Goal: Information Seeking & Learning: Learn about a topic

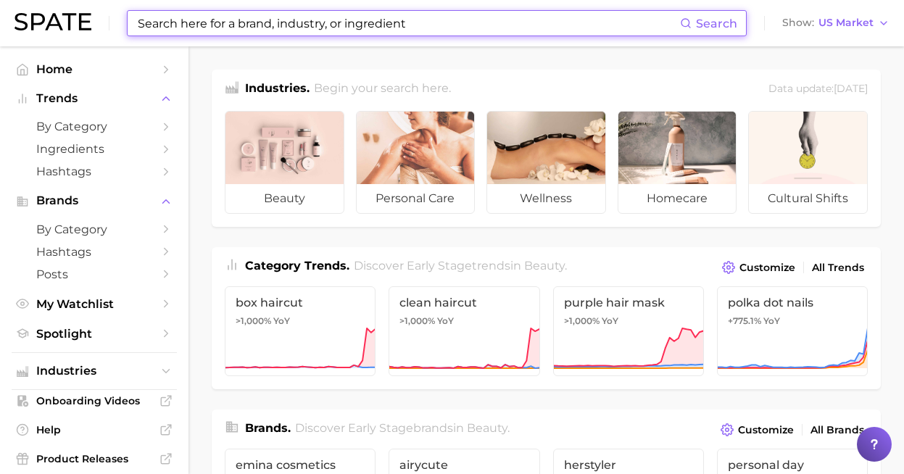
click at [436, 28] on input at bounding box center [408, 23] width 544 height 25
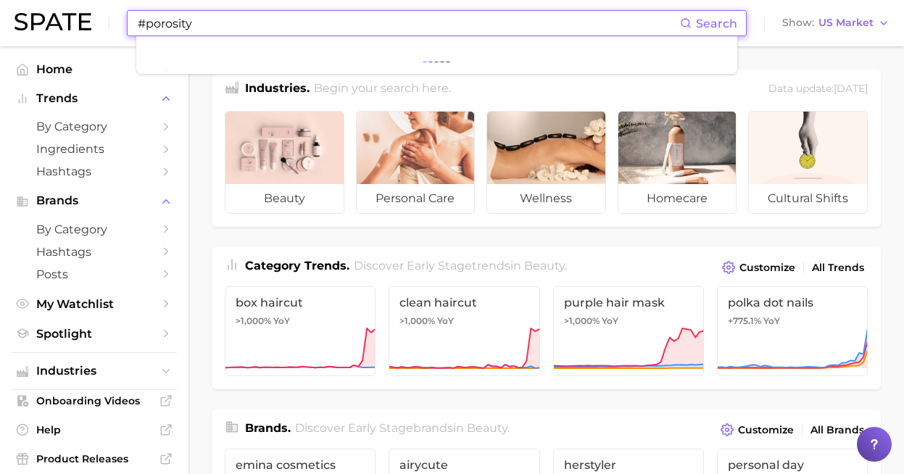
type input "#porosity"
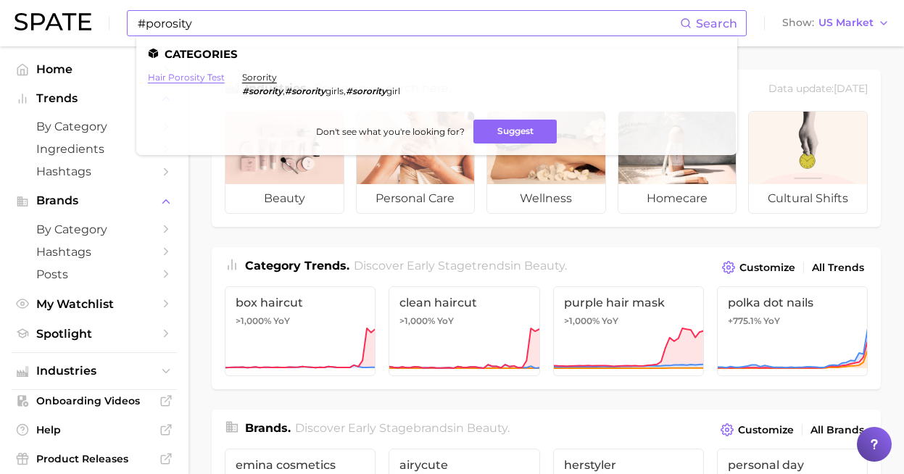
click at [191, 77] on link "hair porosity test" at bounding box center [186, 77] width 77 height 11
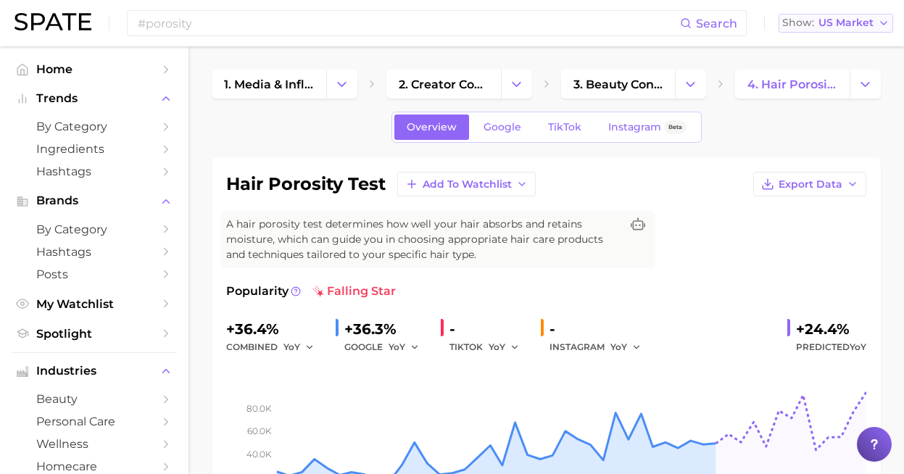
click at [883, 23] on icon "button" at bounding box center [884, 23] width 12 height 12
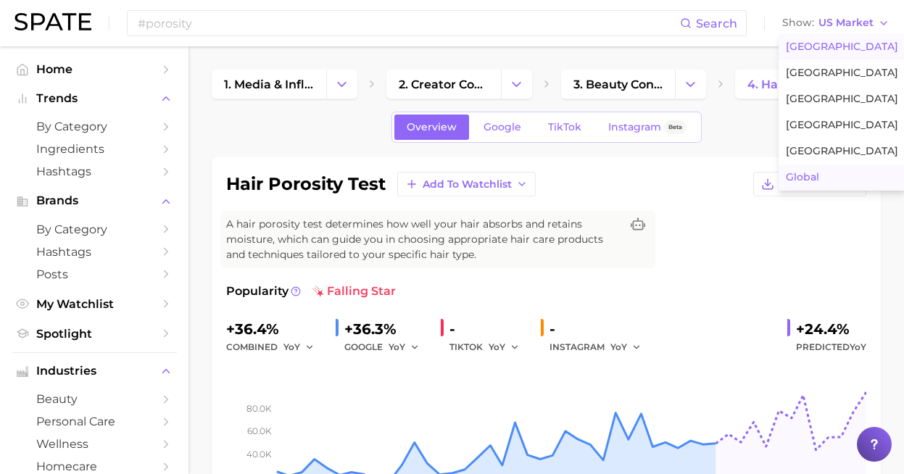
click at [812, 172] on span "Global" at bounding box center [802, 177] width 33 height 12
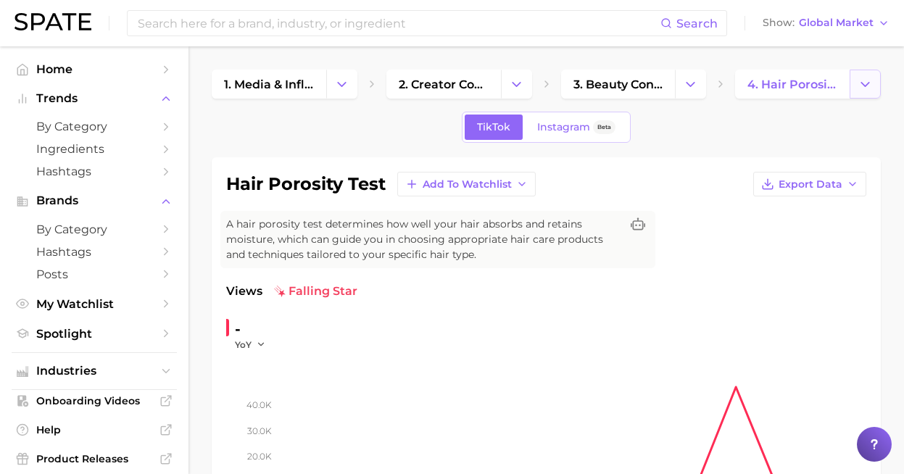
click at [863, 80] on icon "Change Category" at bounding box center [865, 84] width 15 height 15
click at [865, 23] on span "Global Market" at bounding box center [836, 23] width 75 height 8
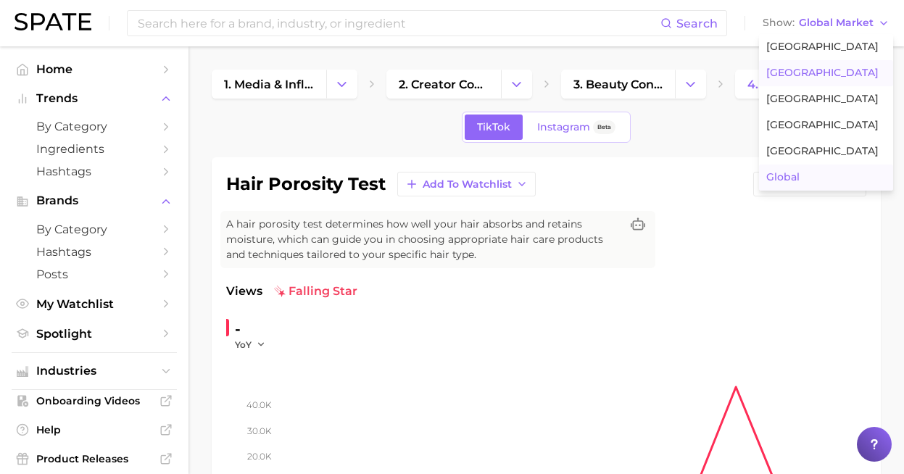
click at [819, 71] on span "United Kingdom" at bounding box center [822, 73] width 112 height 12
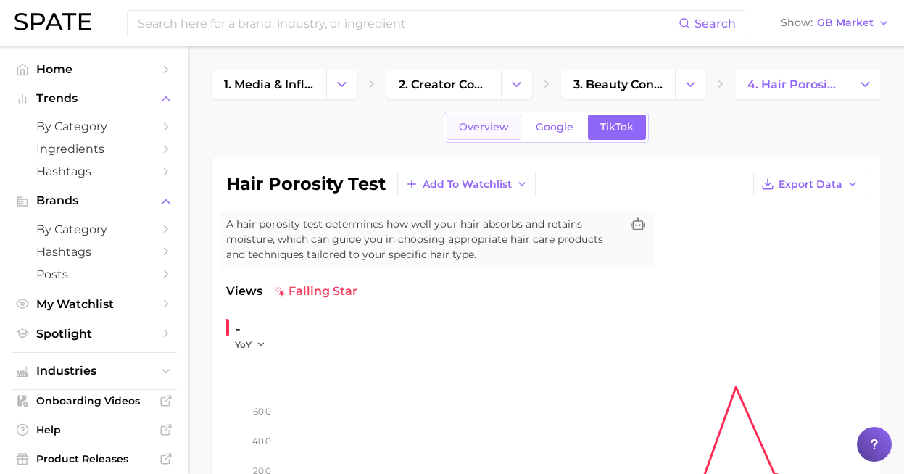
click at [481, 126] on span "Overview" at bounding box center [484, 127] width 50 height 12
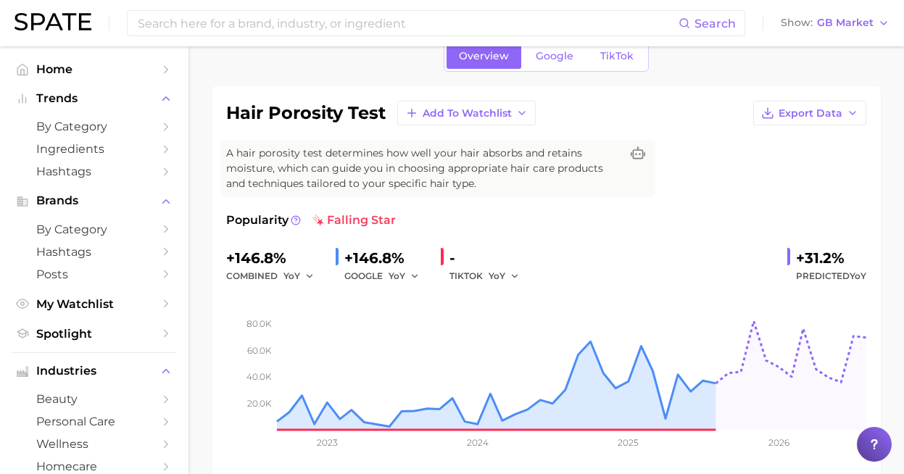
scroll to position [83, 0]
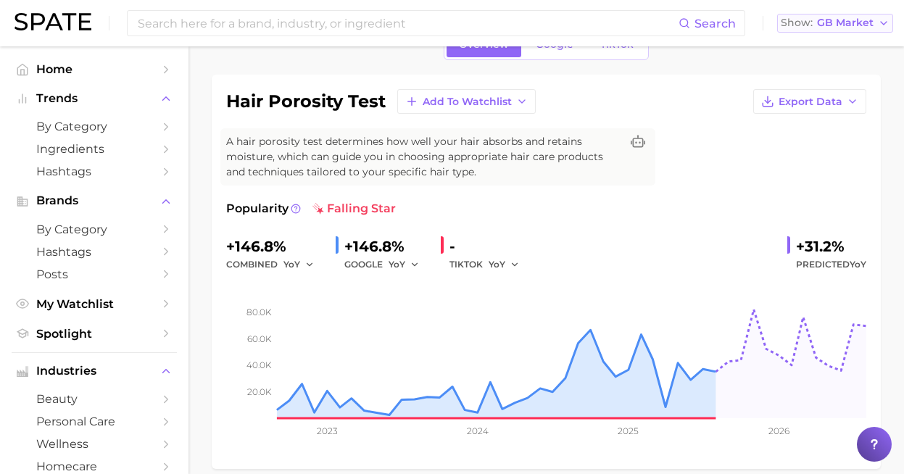
click at [878, 22] on icon "button" at bounding box center [884, 23] width 12 height 12
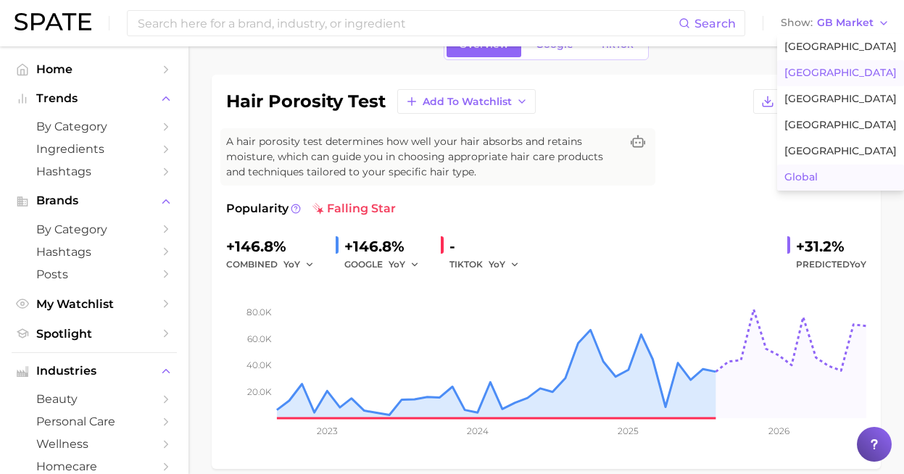
click at [814, 176] on span "Global" at bounding box center [800, 177] width 33 height 12
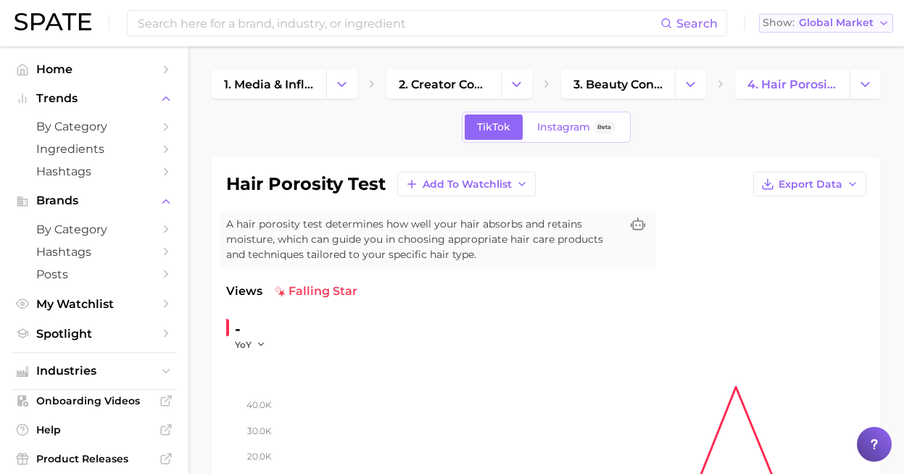
click at [870, 19] on span "Global Market" at bounding box center [836, 23] width 75 height 8
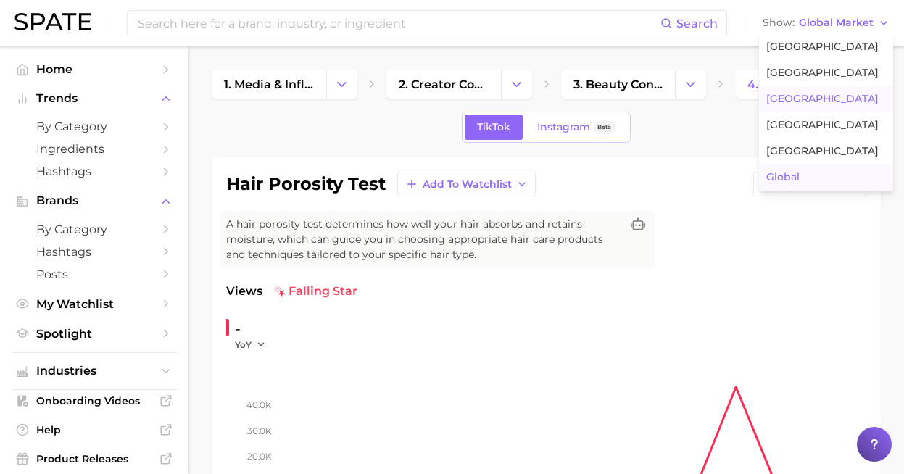
click at [800, 101] on span "France" at bounding box center [822, 99] width 112 height 12
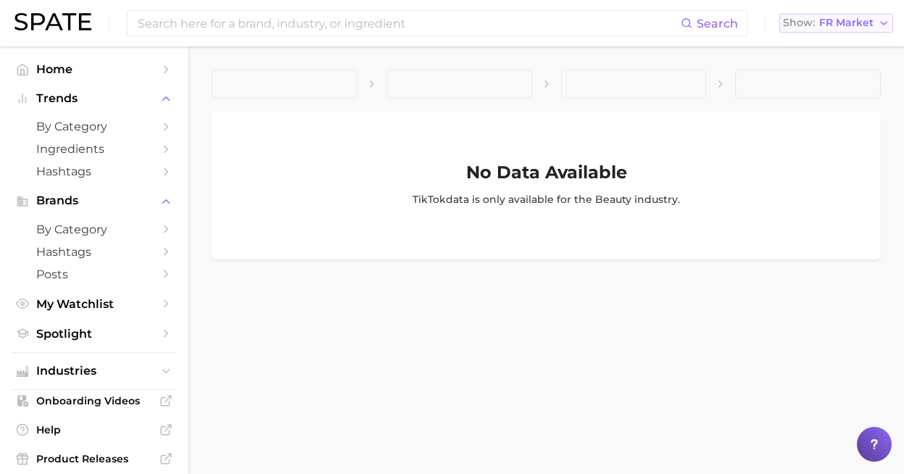
click at [874, 21] on button "Show FR Market" at bounding box center [836, 23] width 114 height 19
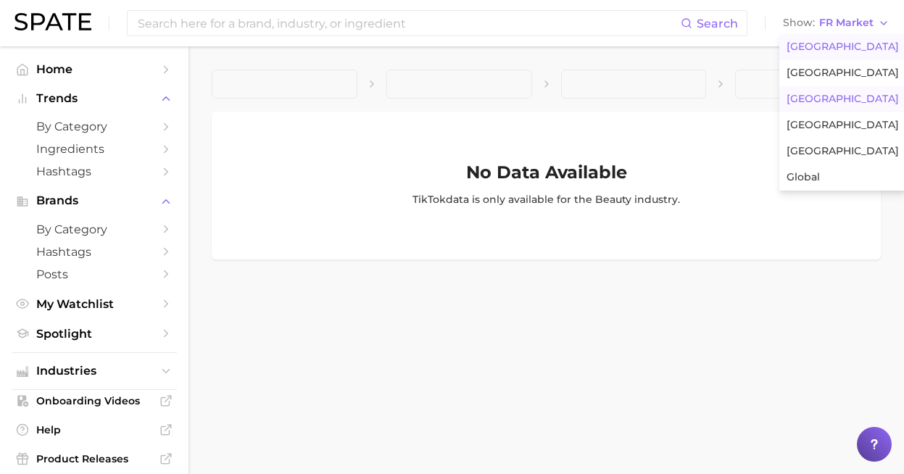
click at [840, 48] on span "United States" at bounding box center [843, 47] width 112 height 12
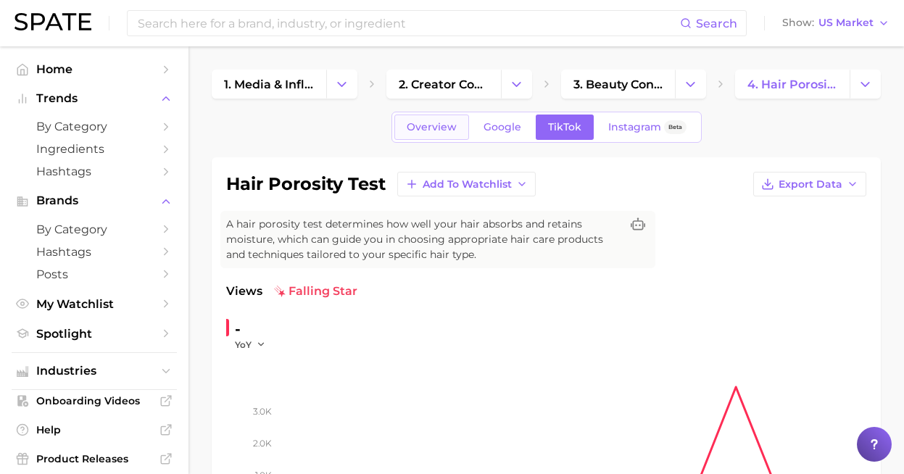
click at [433, 128] on span "Overview" at bounding box center [432, 127] width 50 height 12
